Goal: Information Seeking & Learning: Learn about a topic

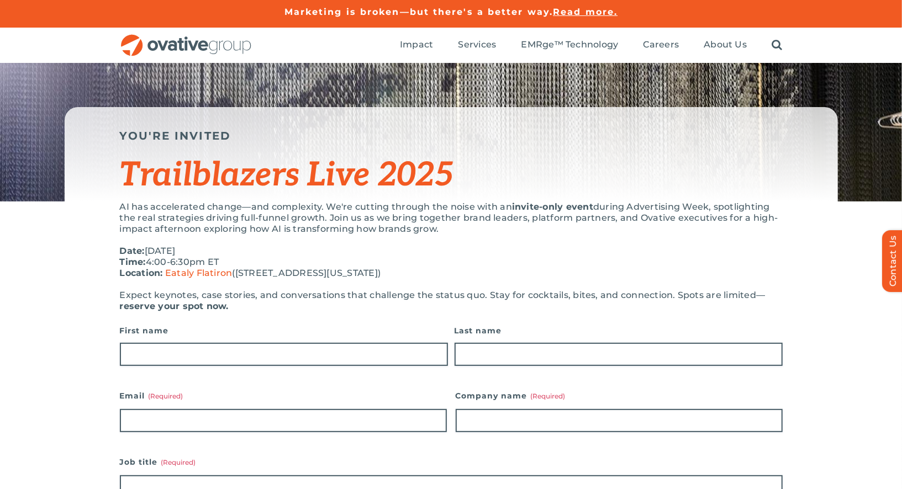
drag, startPoint x: 713, startPoint y: 208, endPoint x: 713, endPoint y: 232, distance: 24.3
click at [713, 232] on p "AI has accelerated change—and complexity. We're cutting through the noise with …" at bounding box center [451, 218] width 663 height 33
copy p "spotlighting the real strategies driving full-funnel growth. Join us as we brin…"
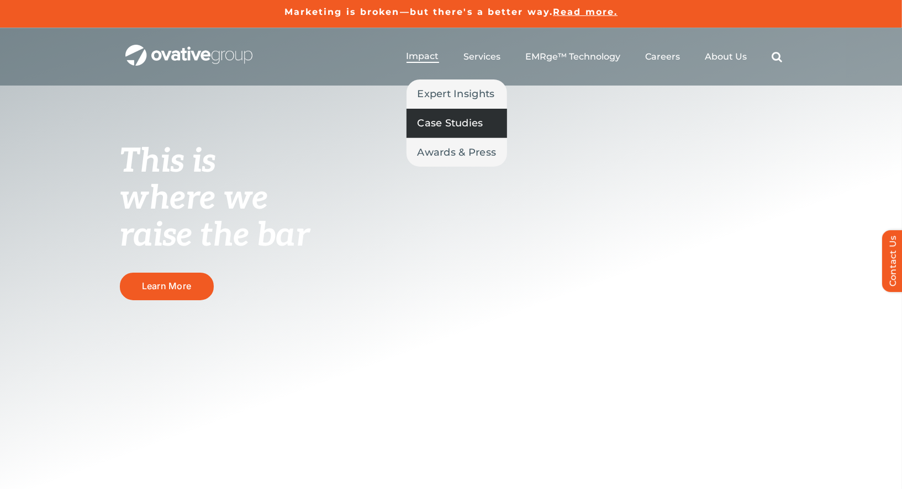
click at [433, 119] on span "Case Studies" at bounding box center [450, 122] width 66 height 15
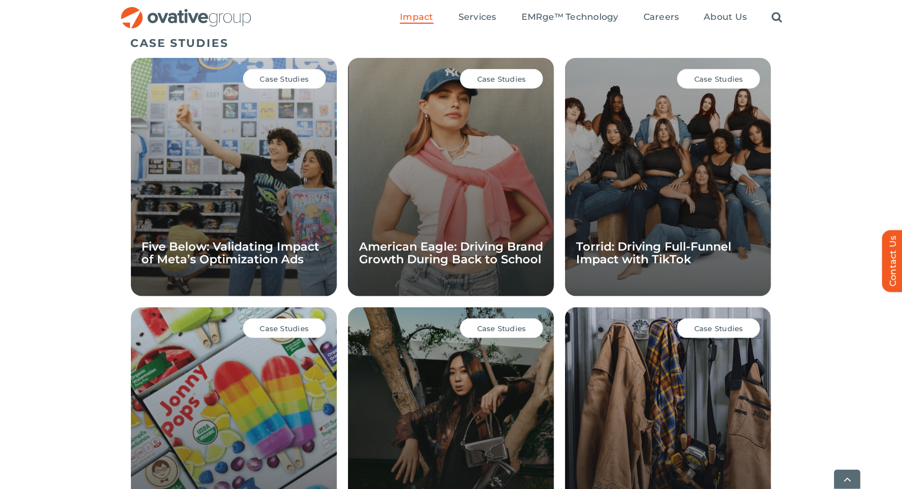
scroll to position [760, 0]
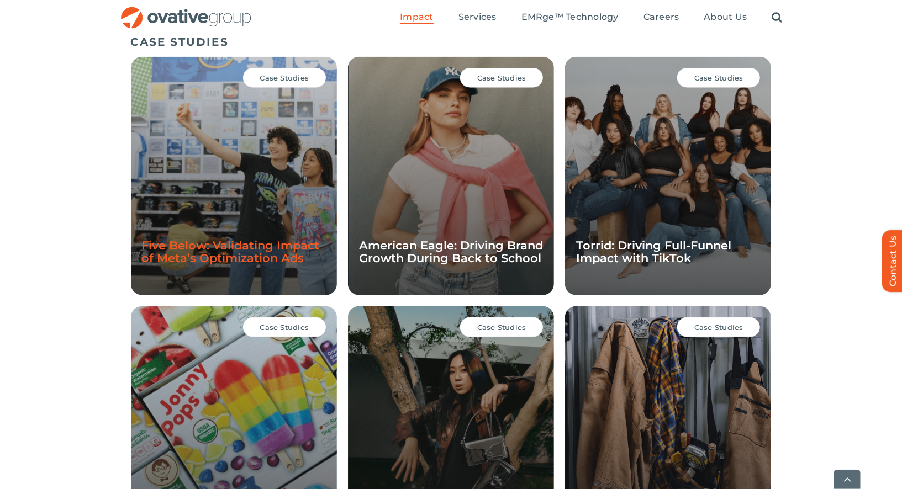
click at [229, 249] on link "Five Below: Validating Impact of Meta’s Optimization Ads" at bounding box center [231, 252] width 178 height 27
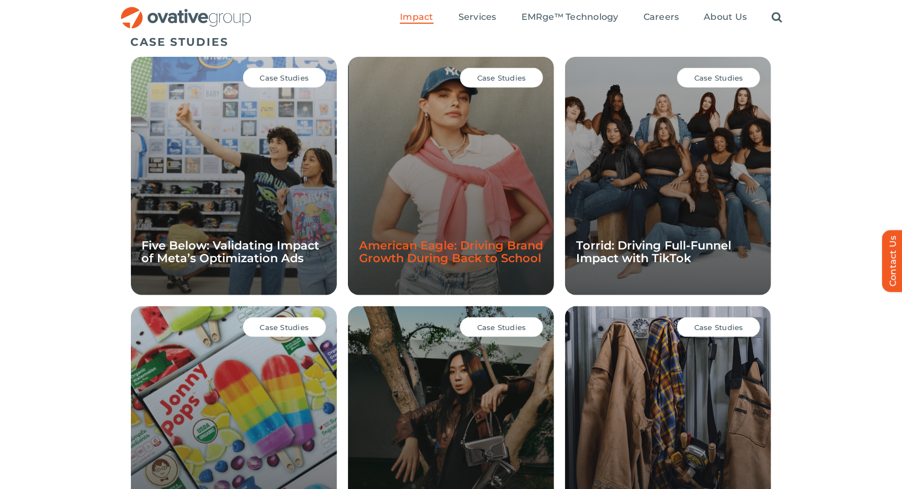
click at [422, 256] on link "American Eagle: Driving Brand Growth During Back to School" at bounding box center [451, 252] width 184 height 27
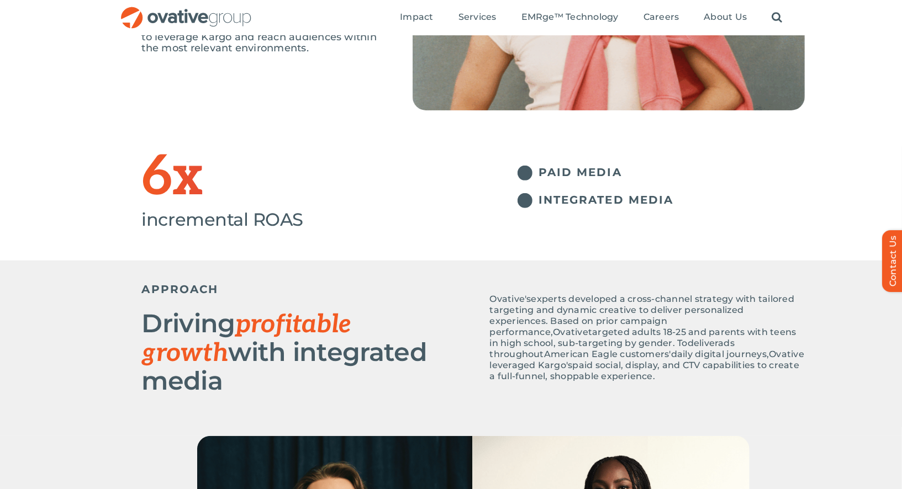
scroll to position [273, 0]
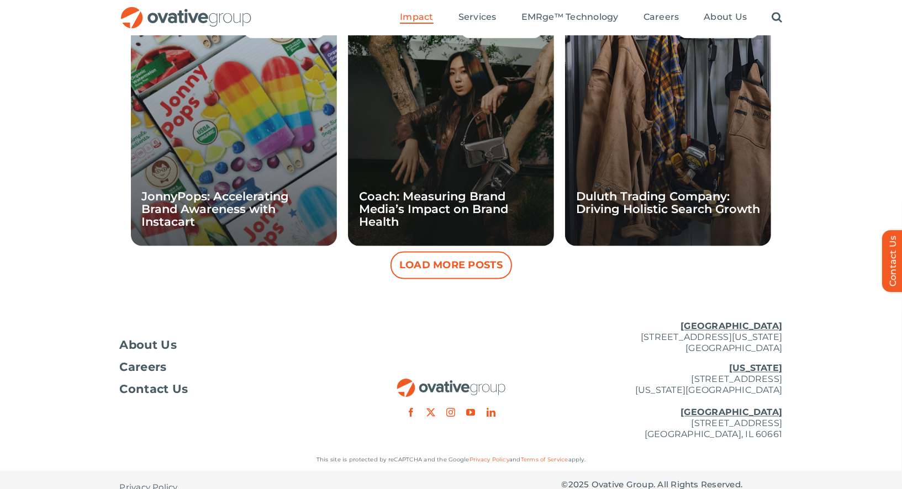
scroll to position [939, 0]
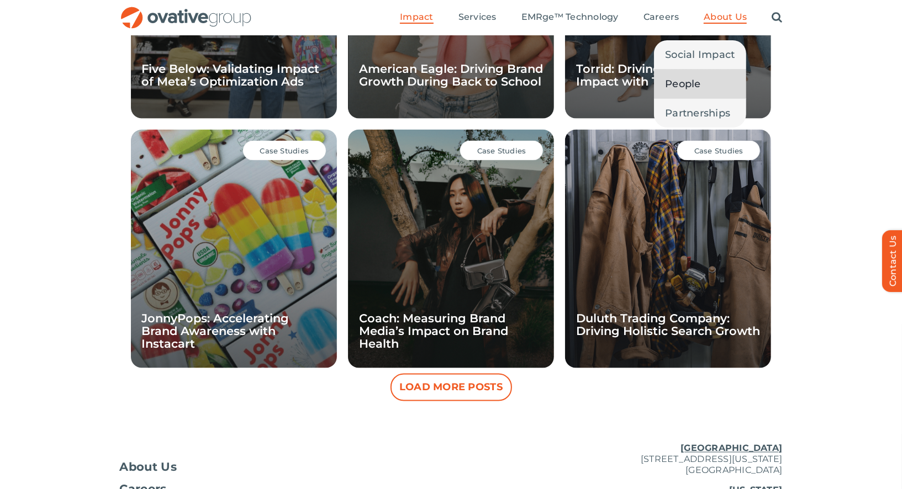
click at [668, 81] on span "People" at bounding box center [683, 83] width 36 height 15
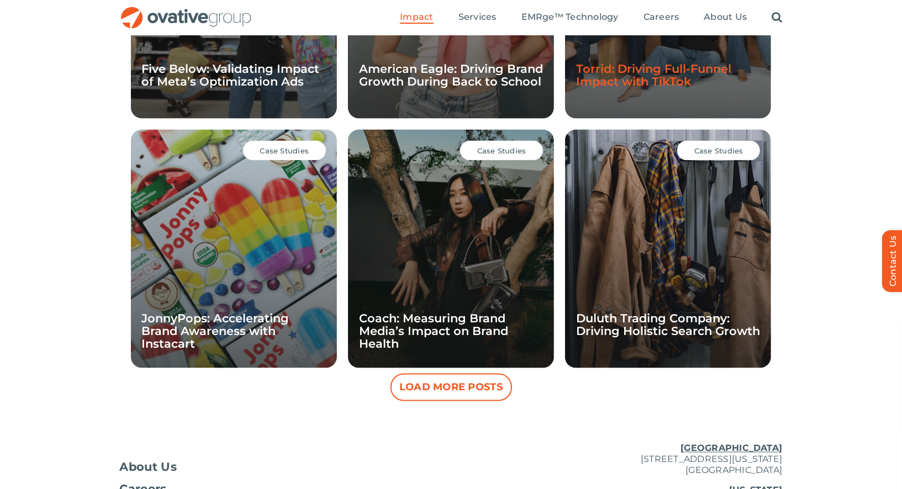
click at [605, 80] on link "Torrid: Driving Full-Funnel Impact with TikTok" at bounding box center [653, 75] width 155 height 27
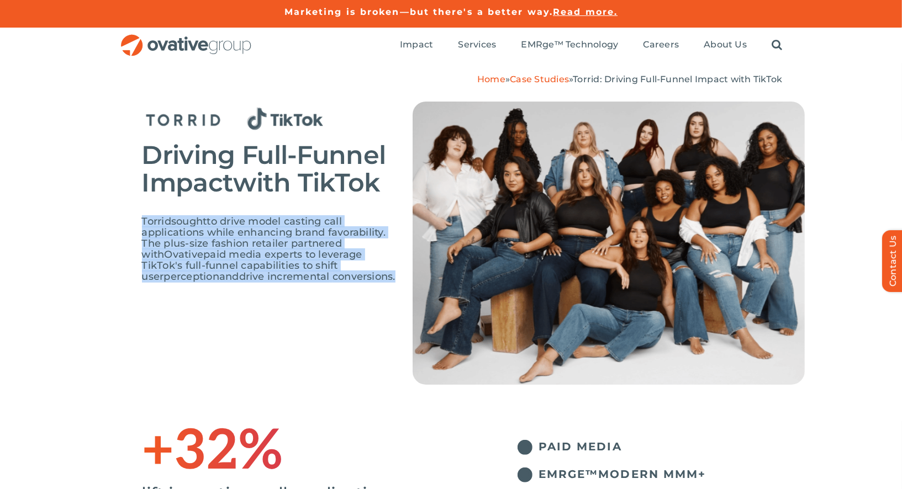
drag, startPoint x: 332, startPoint y: 282, endPoint x: 118, endPoint y: 218, distance: 223.6
click at [118, 218] on div "Driv ing Full-Funnel Impact with TikTok Torrid soug ht to drive model casting c…" at bounding box center [451, 251] width 902 height 333
copy span "Torrid soug ht to drive model casting call applications while enhancing brand f…"
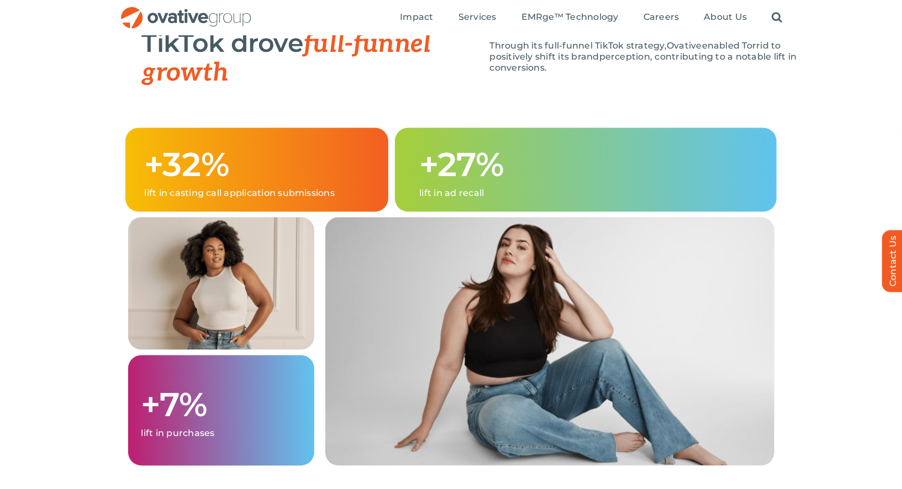
scroll to position [1128, 0]
